Goal: Ask a question

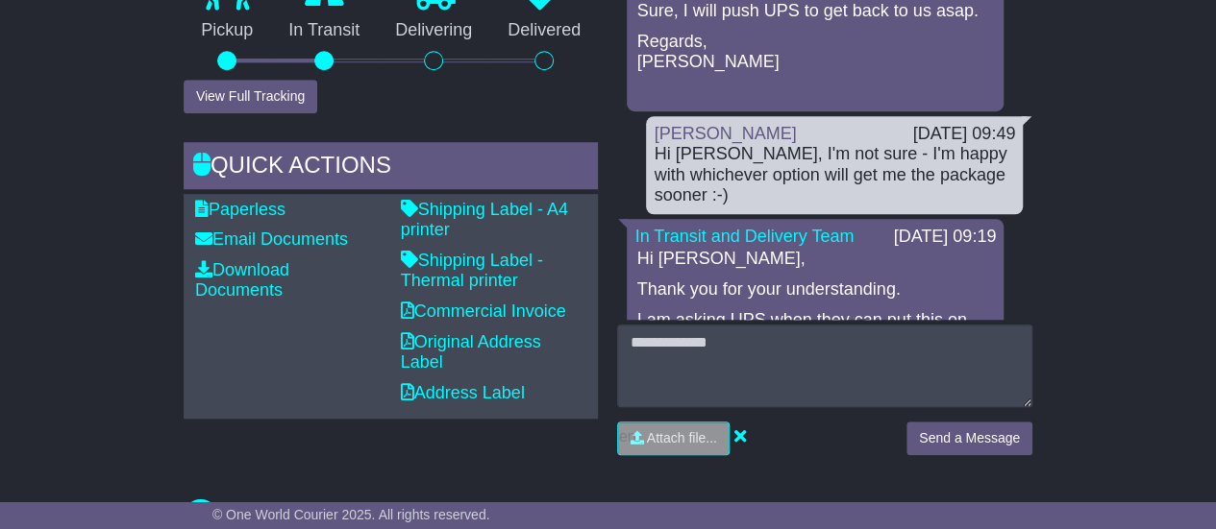
scroll to position [679, 0]
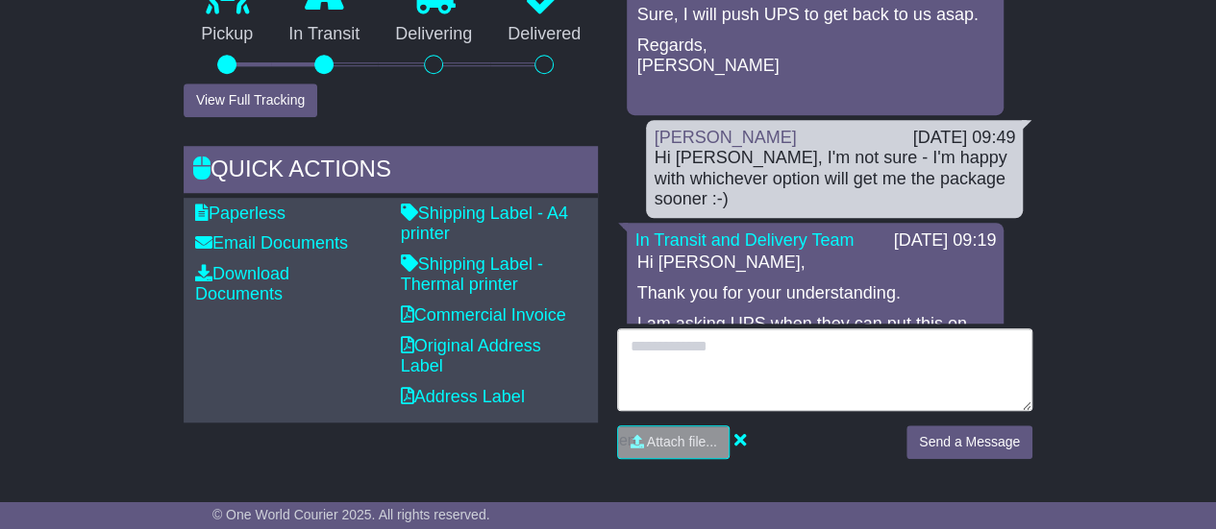
click at [980, 355] on textarea at bounding box center [824, 370] width 415 height 83
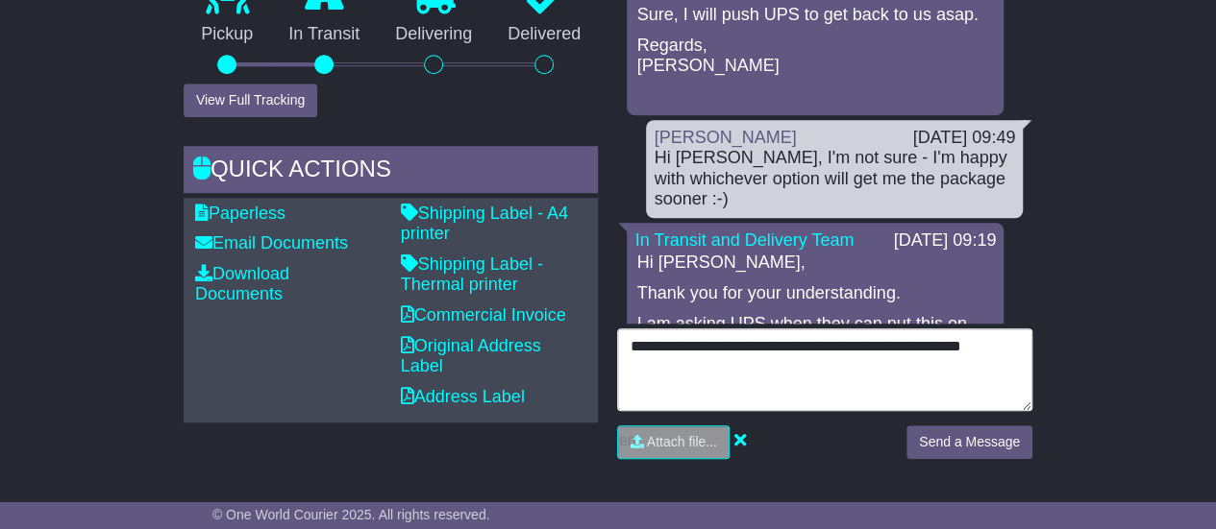
type textarea "**********"
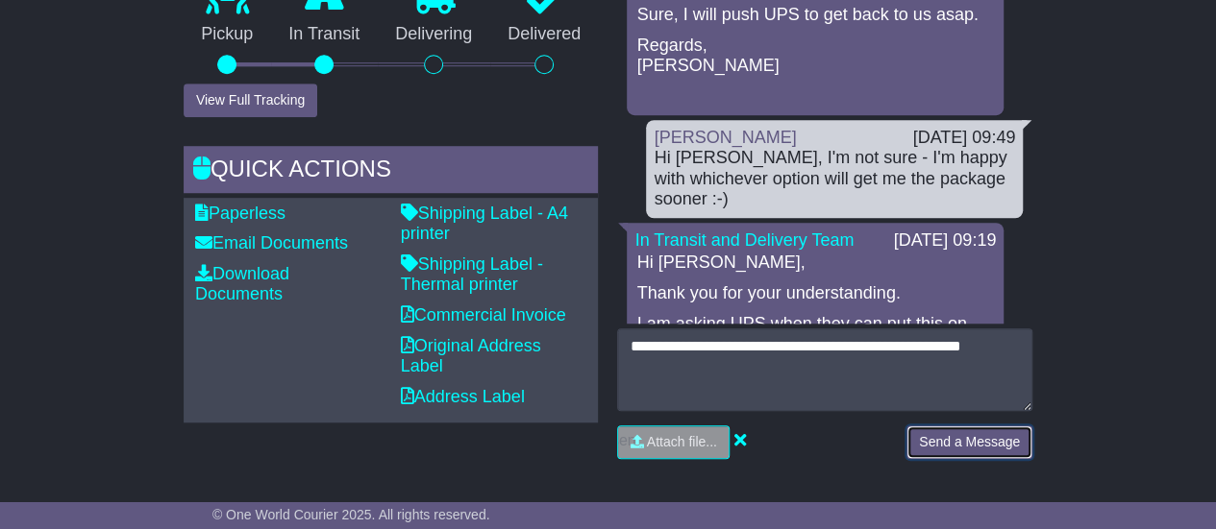
click at [990, 433] on button "Send a Message" at bounding box center [969, 443] width 126 height 34
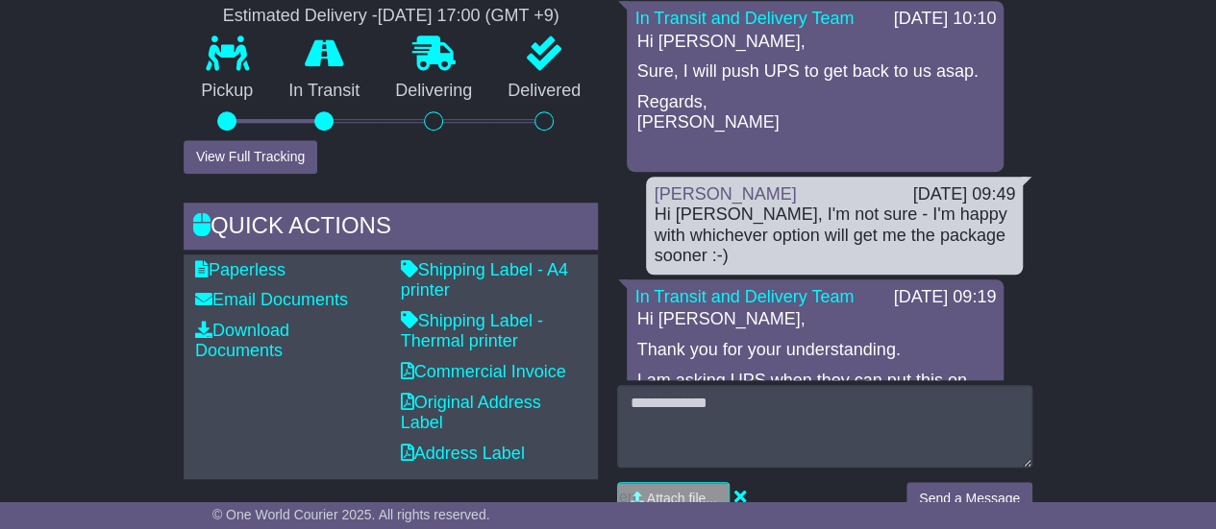
scroll to position [630, 0]
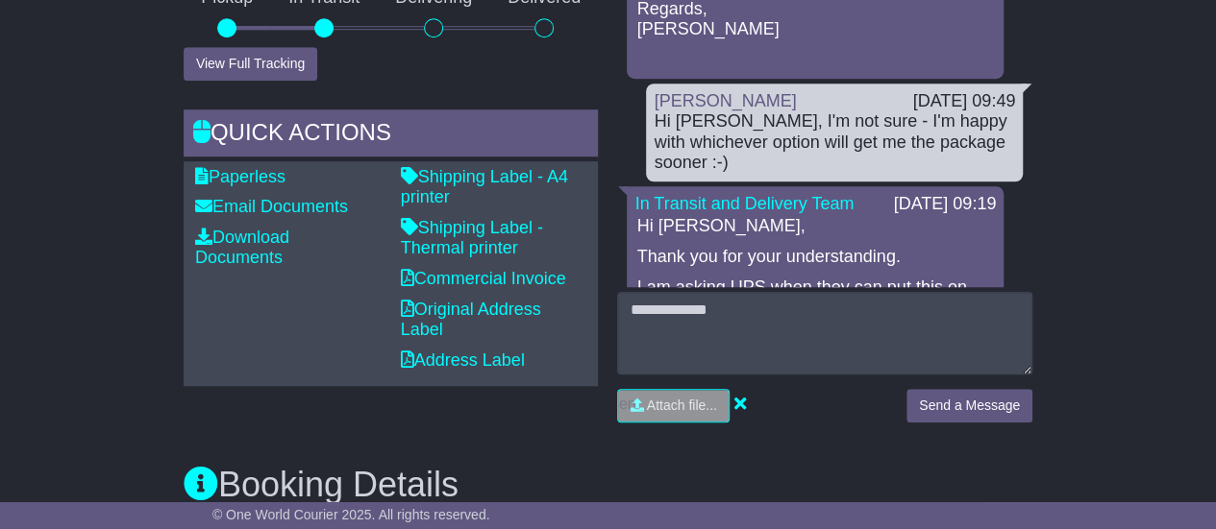
scroll to position [711, 0]
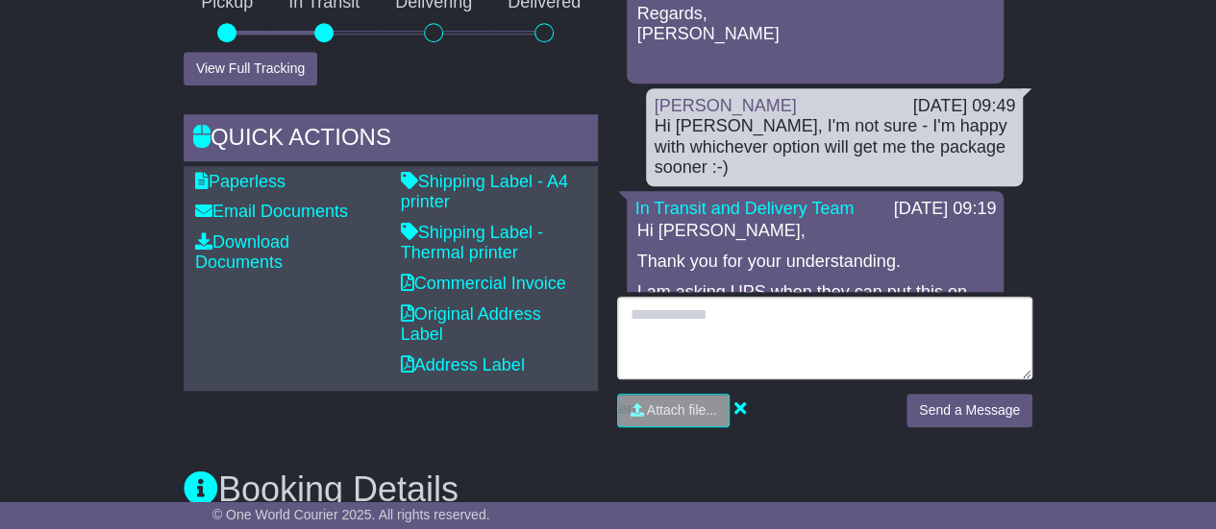
click at [786, 309] on textarea at bounding box center [824, 338] width 415 height 83
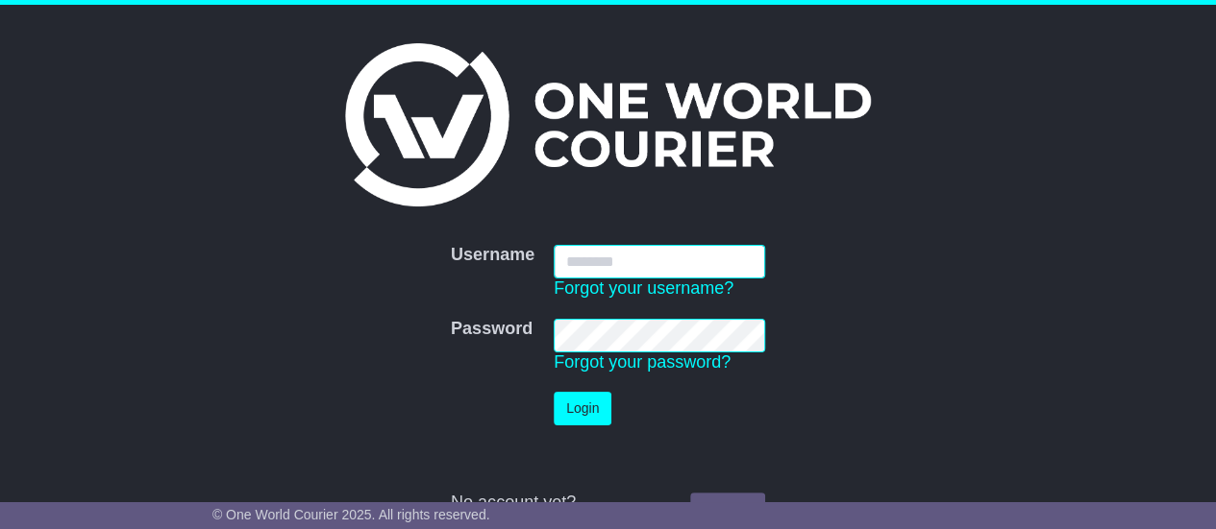
click at [632, 262] on input "Username" at bounding box center [658, 262] width 211 height 34
type input "**********"
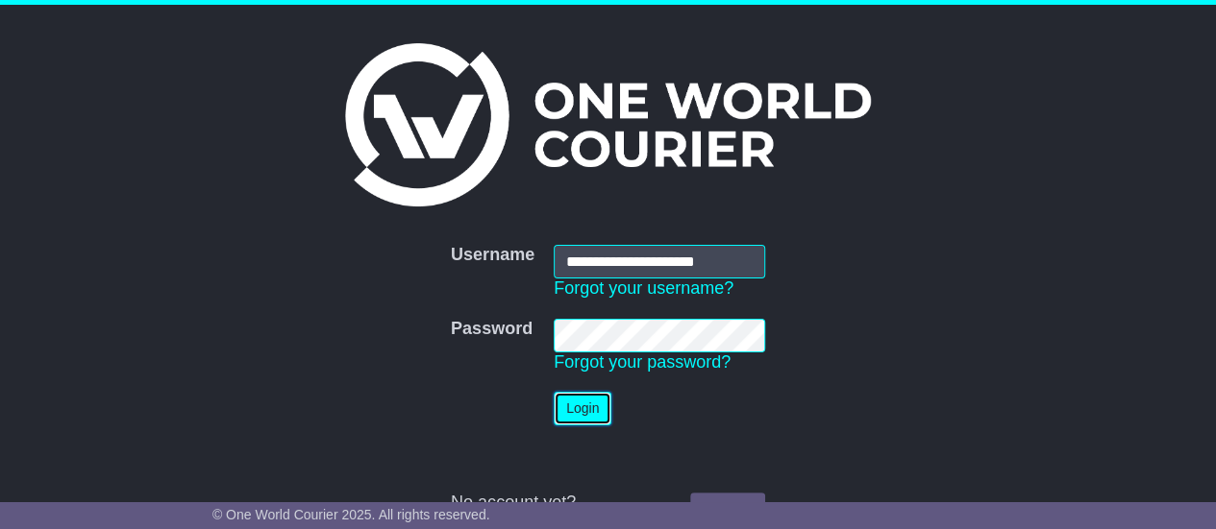
click at [598, 401] on button "Login" at bounding box center [582, 409] width 58 height 34
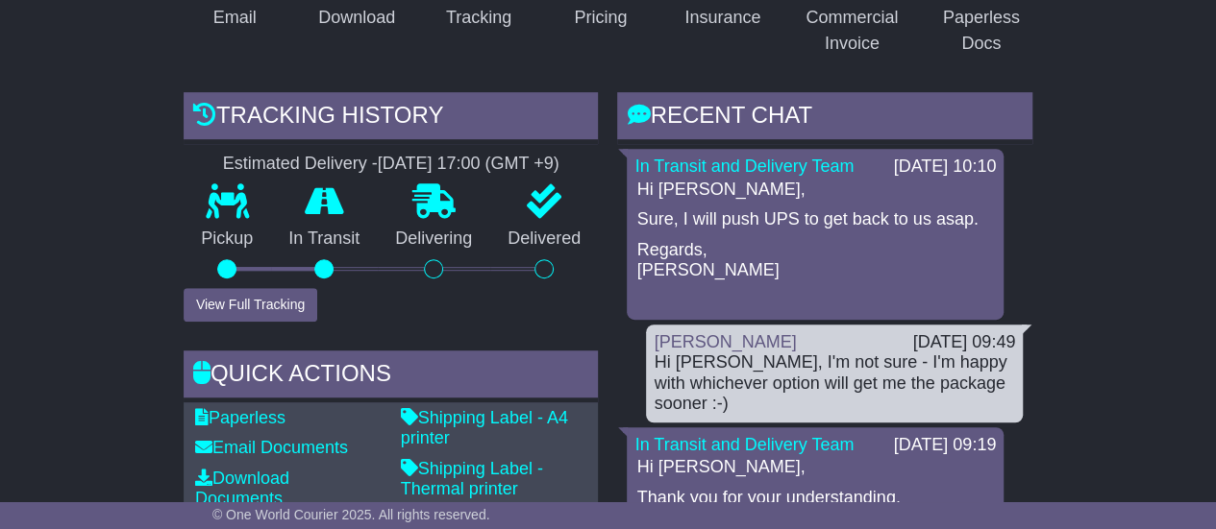
scroll to position [471, 0]
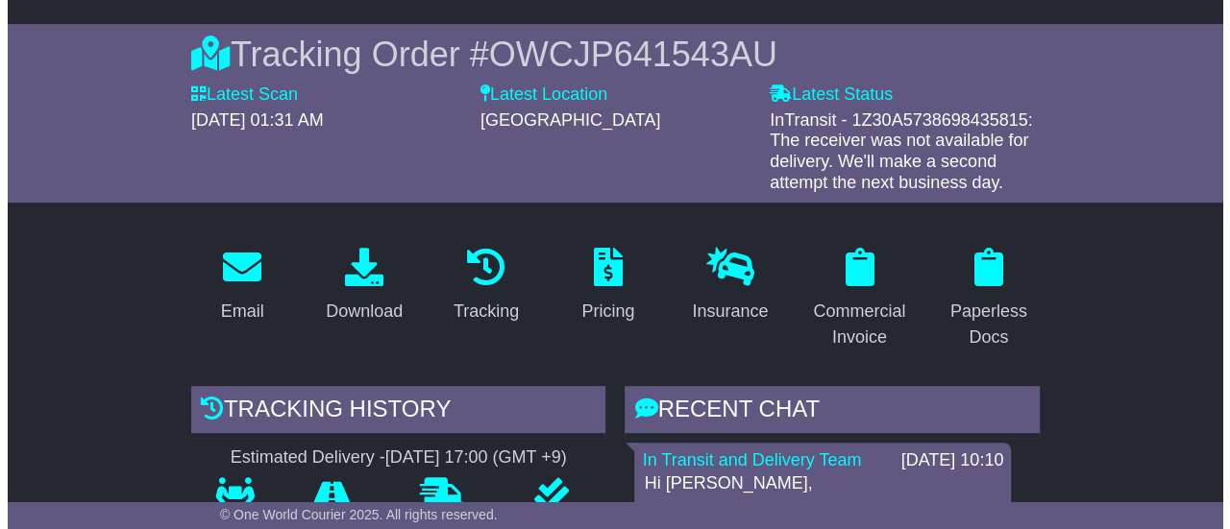
scroll to position [197, 0]
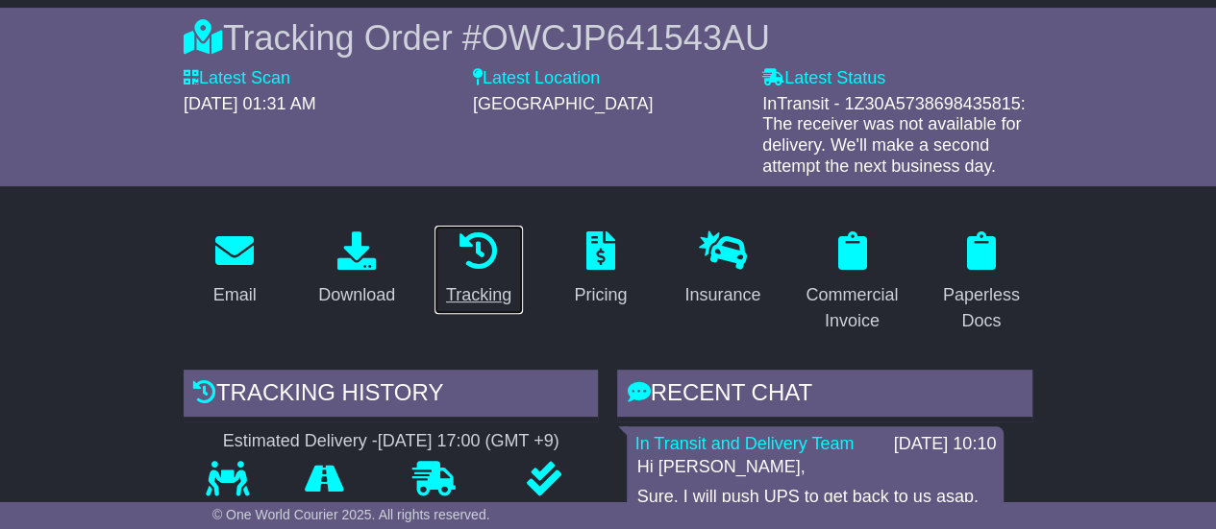
click at [462, 256] on icon at bounding box center [478, 251] width 38 height 38
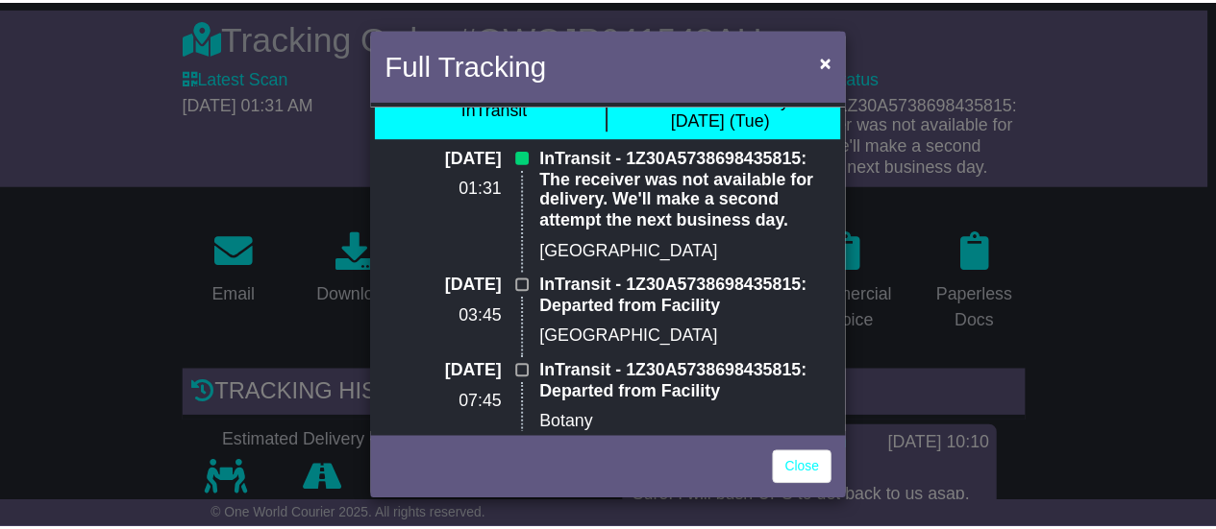
scroll to position [2, 0]
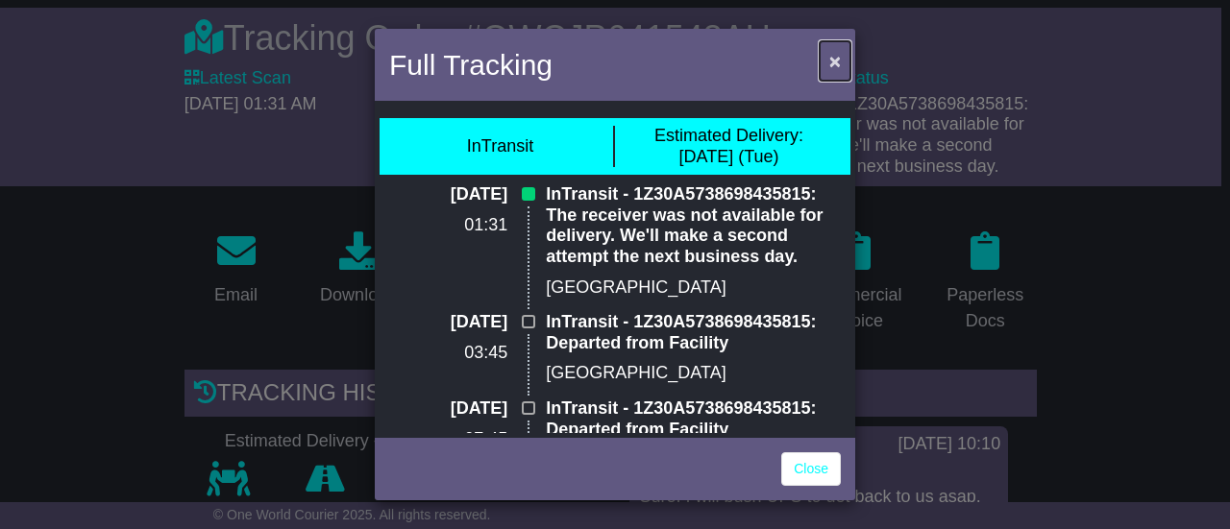
click at [826, 64] on button "×" at bounding box center [835, 60] width 31 height 39
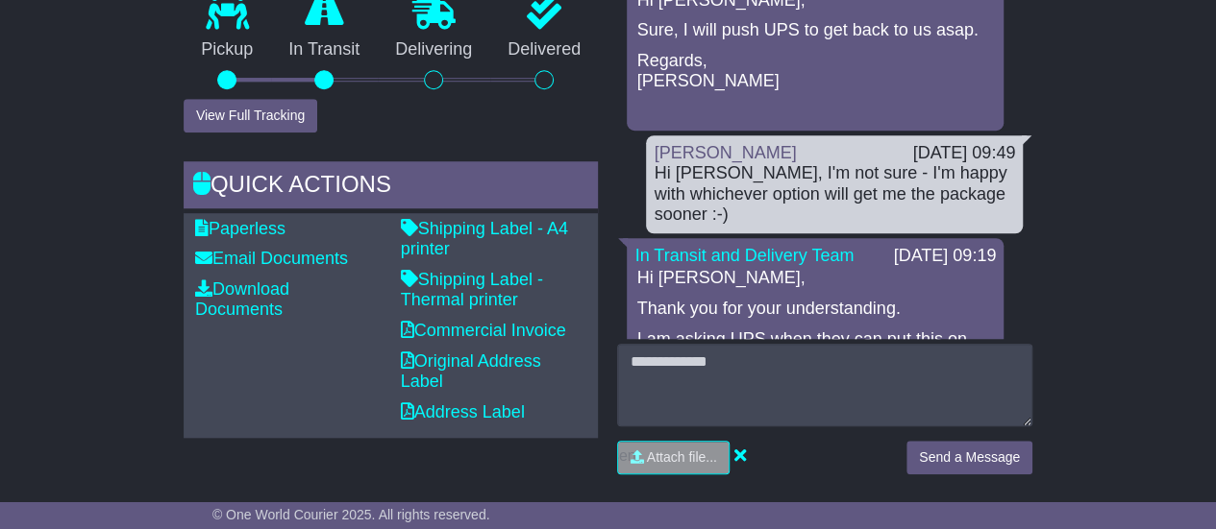
scroll to position [617, 0]
